Goal: Information Seeking & Learning: Learn about a topic

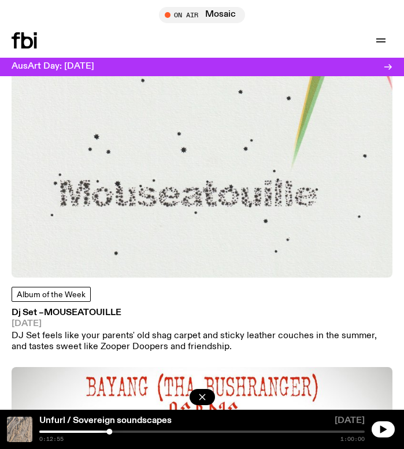
scroll to position [733, 0]
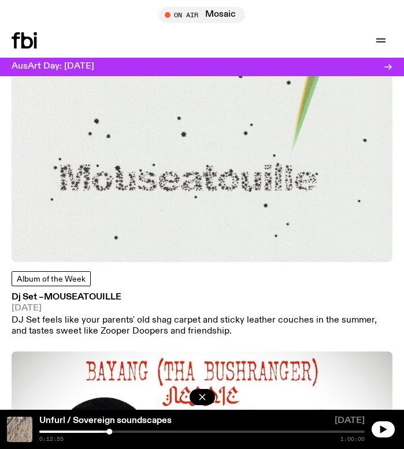
click at [173, 196] on img at bounding box center [202, 72] width 380 height 380
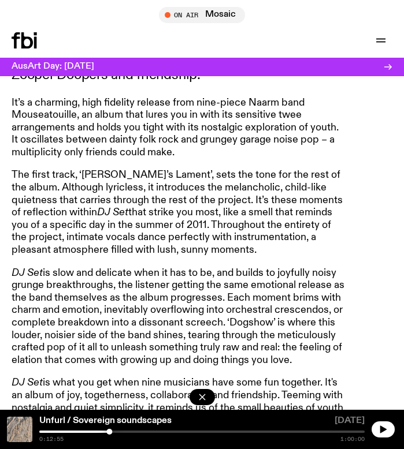
scroll to position [549, 0]
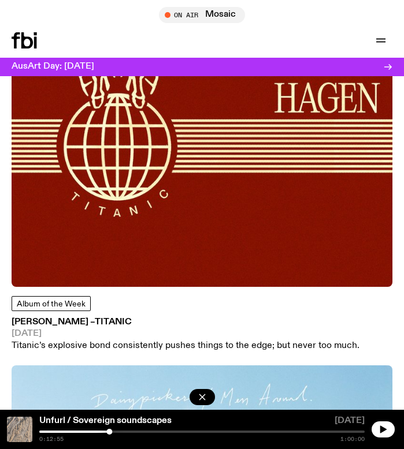
scroll to position [1674, 0]
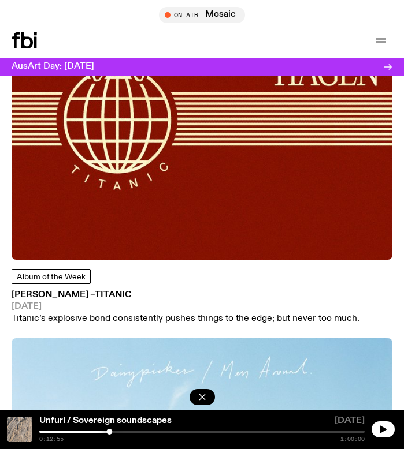
click at [234, 165] on img at bounding box center [202, 69] width 380 height 380
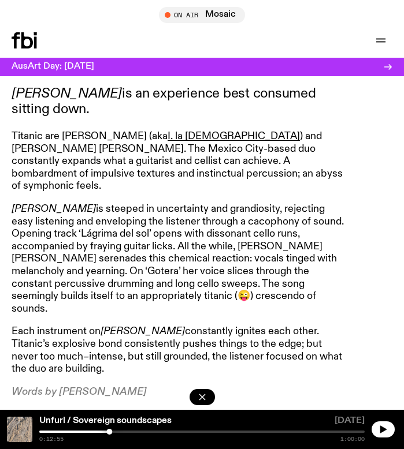
scroll to position [505, 0]
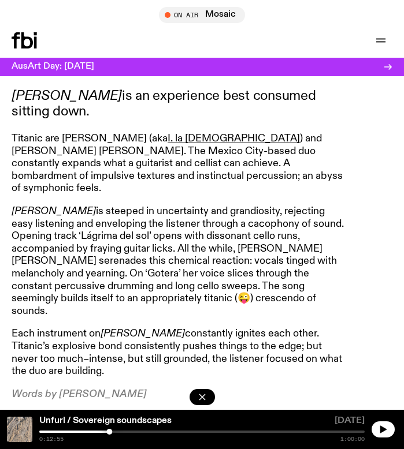
click at [225, 162] on p "Titanic are [PERSON_NAME] (aka I. la [DEMOGRAPHIC_DATA] ) and [PERSON_NAME] [PE…" at bounding box center [178, 164] width 333 height 62
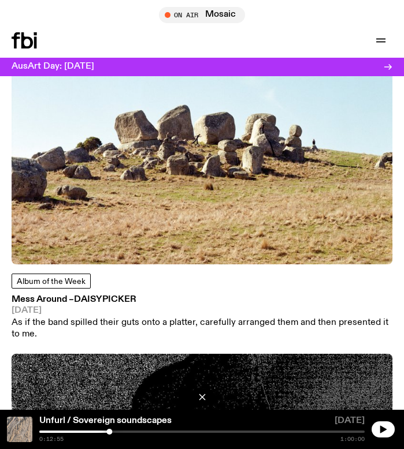
scroll to position [2128, 0]
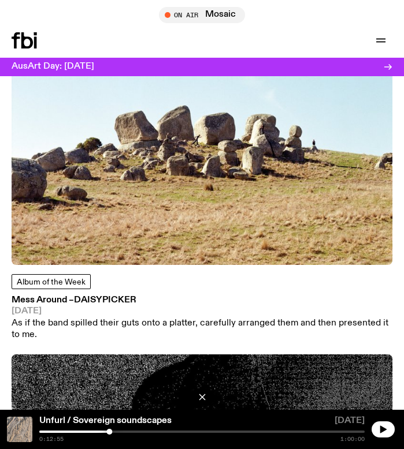
click at [190, 172] on img at bounding box center [202, 75] width 380 height 380
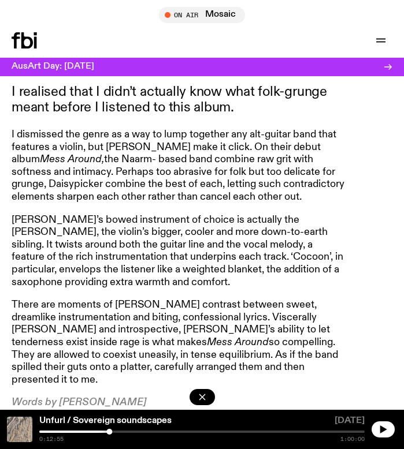
scroll to position [514, 0]
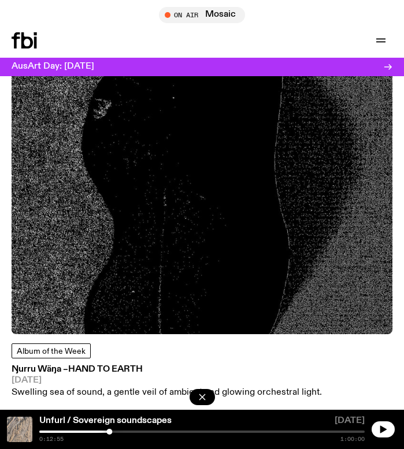
scroll to position [2542, 0]
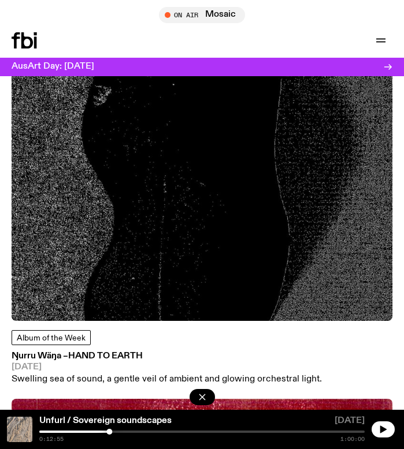
click at [190, 172] on img at bounding box center [202, 131] width 380 height 380
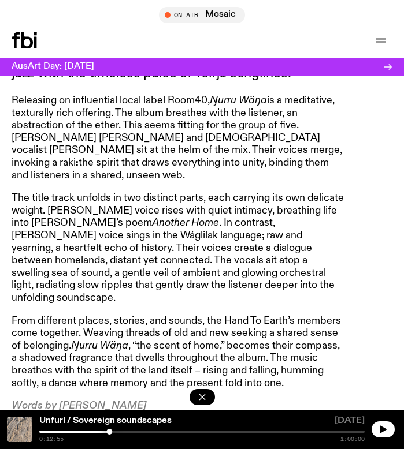
scroll to position [548, 0]
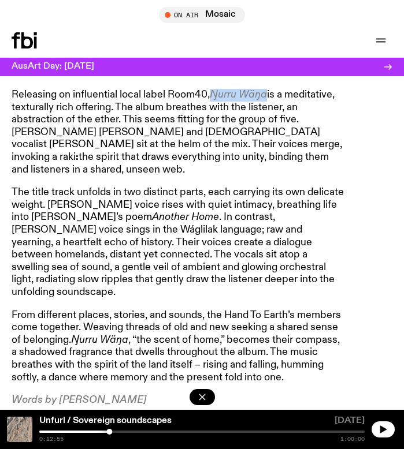
drag, startPoint x: 268, startPoint y: 95, endPoint x: 213, endPoint y: 90, distance: 55.7
click at [213, 90] on p "Releasing on influential local label Room40, Ŋurru Wäŋa is a meditative, textur…" at bounding box center [178, 132] width 333 height 87
copy em "Ŋurru Wäŋa"
click at [274, 215] on p "The title track unfolds in two distinct parts, each carrying its own delicate w…" at bounding box center [178, 242] width 333 height 112
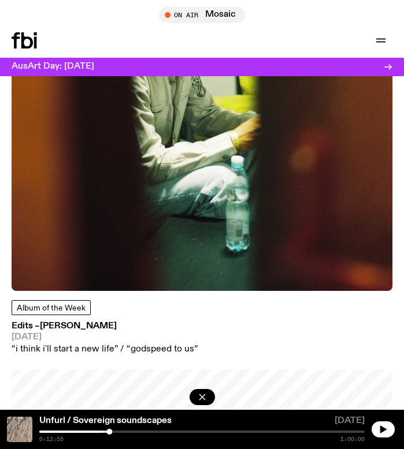
scroll to position [5463, 0]
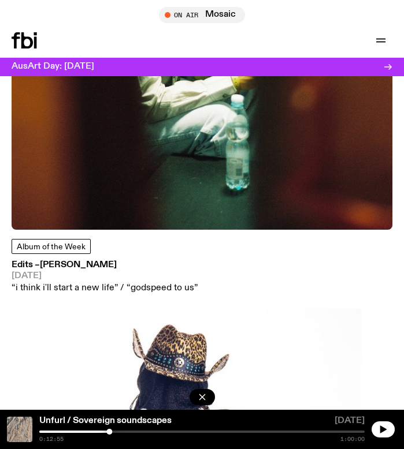
click at [219, 195] on img at bounding box center [202, 39] width 380 height 380
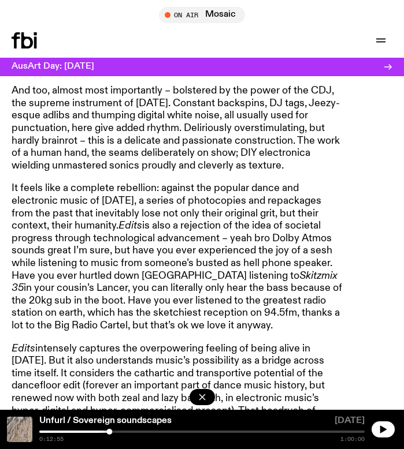
scroll to position [678, 0]
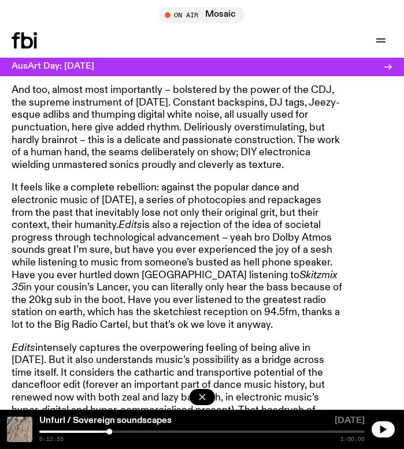
click at [132, 310] on p "It feels like a complete rebellion: against the popular dance and electronic mu…" at bounding box center [178, 257] width 333 height 150
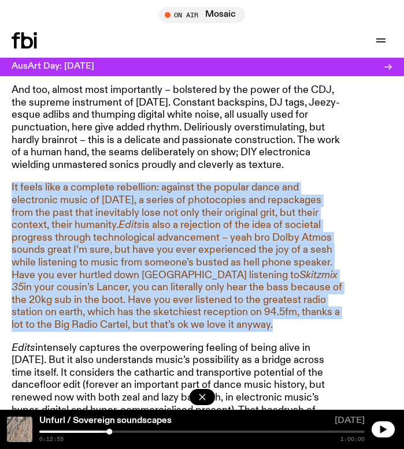
click at [132, 310] on p "It feels like a complete rebellion: against the popular dance and electronic mu…" at bounding box center [178, 257] width 333 height 150
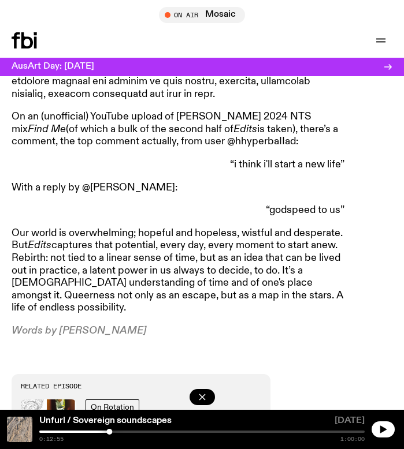
scroll to position [1280, 0]
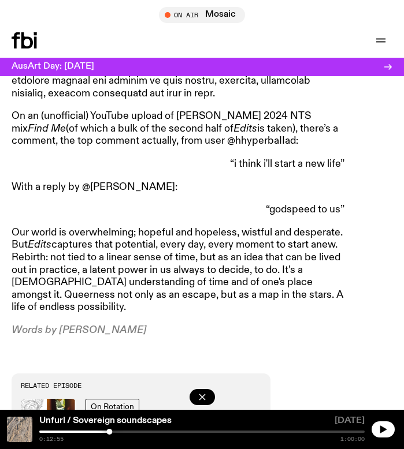
click at [181, 238] on p "Our world is overwhelming; hopeful and hopeless, wistful and desperate. But Edi…" at bounding box center [178, 270] width 333 height 87
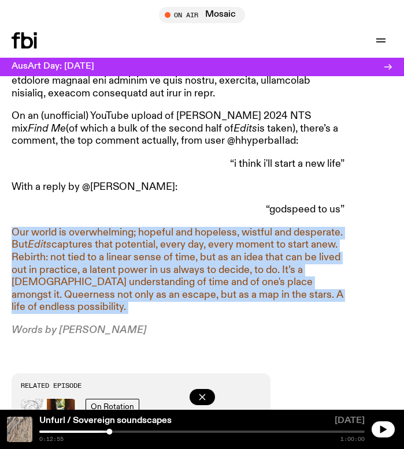
click at [181, 238] on p "Our world is overwhelming; hopeful and hopeless, wistful and desperate. But Edi…" at bounding box center [178, 270] width 333 height 87
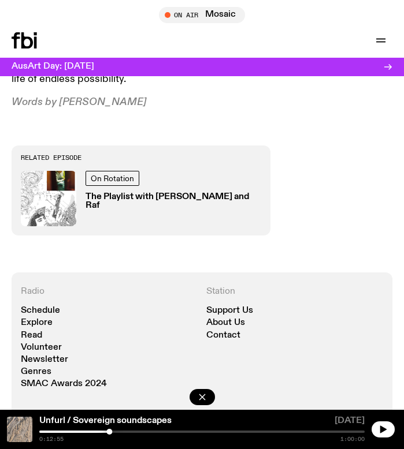
scroll to position [1201, 0]
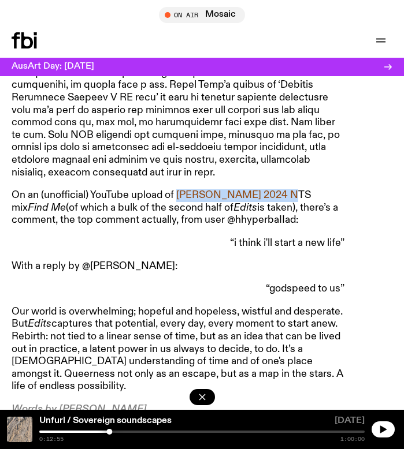
drag, startPoint x: 177, startPoint y: 200, endPoint x: 286, endPoint y: 198, distance: 108.5
click at [286, 198] on p "On an (unofficial) YouTube upload of [PERSON_NAME] 2024 NTS mix Find Me (of whi…" at bounding box center [178, 208] width 333 height 38
copy p "[PERSON_NAME]"
